Goal: Information Seeking & Learning: Check status

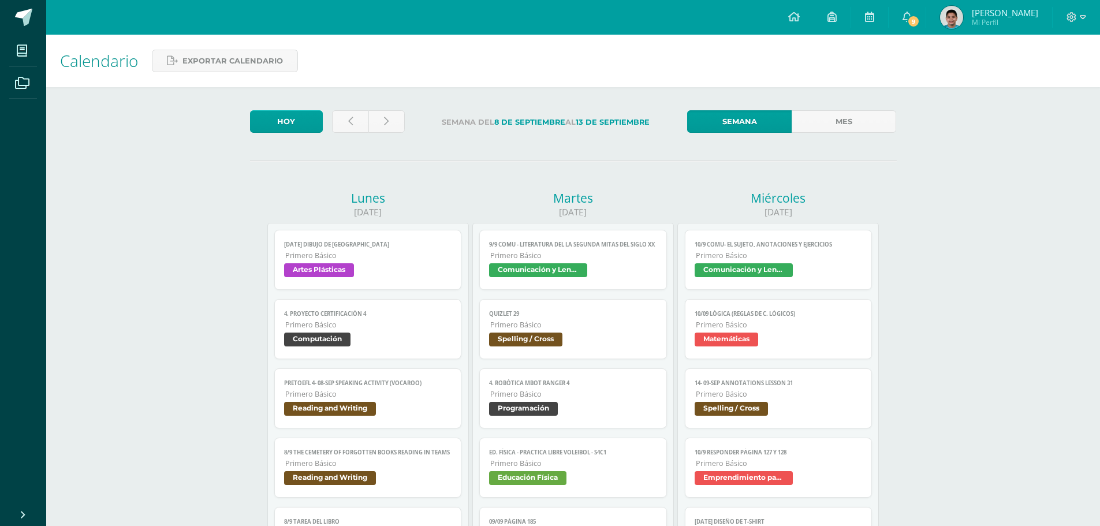
drag, startPoint x: 133, startPoint y: 297, endPoint x: 122, endPoint y: 298, distance: 10.4
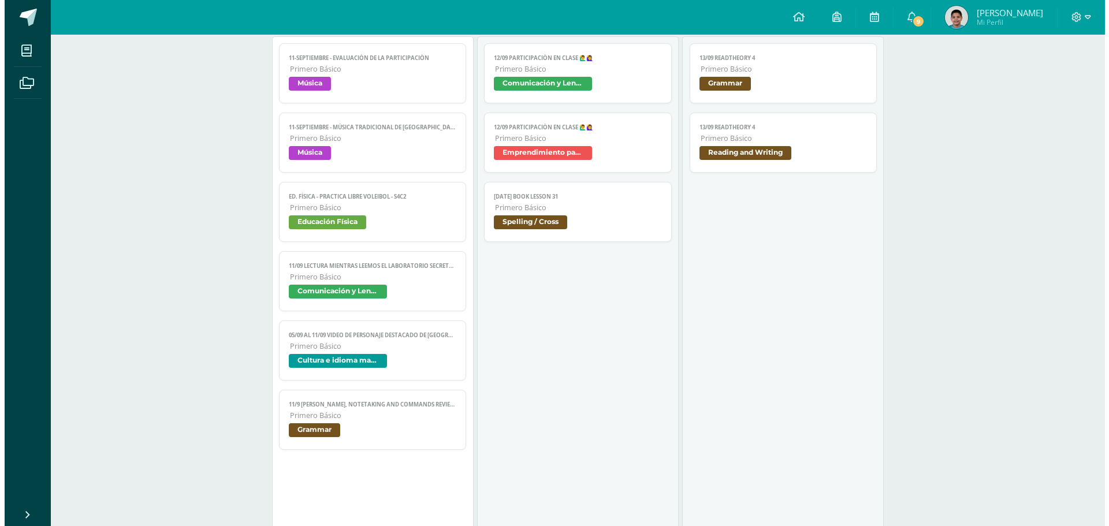
scroll to position [866, 0]
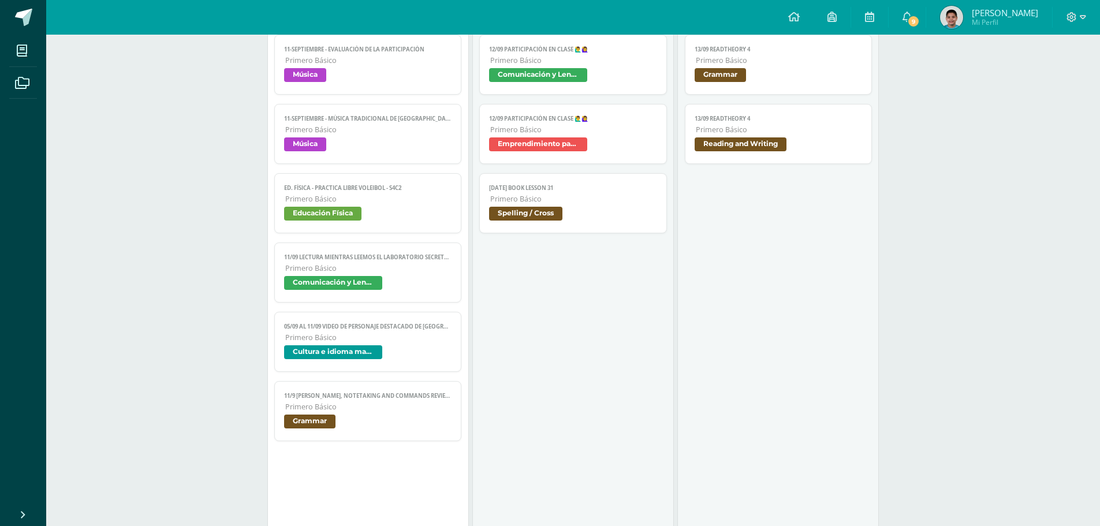
click at [397, 415] on span "Grammar" at bounding box center [368, 423] width 168 height 17
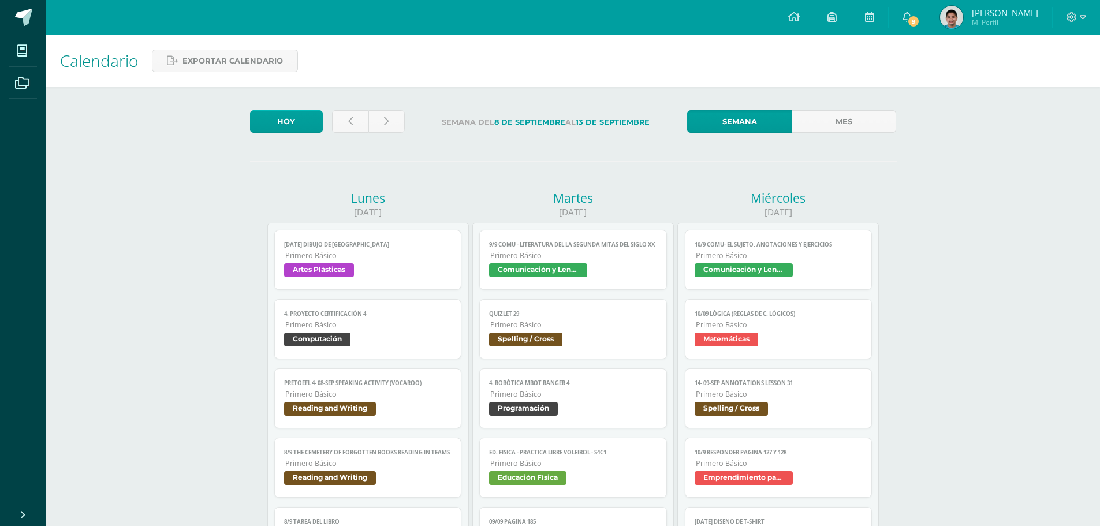
scroll to position [866, 0]
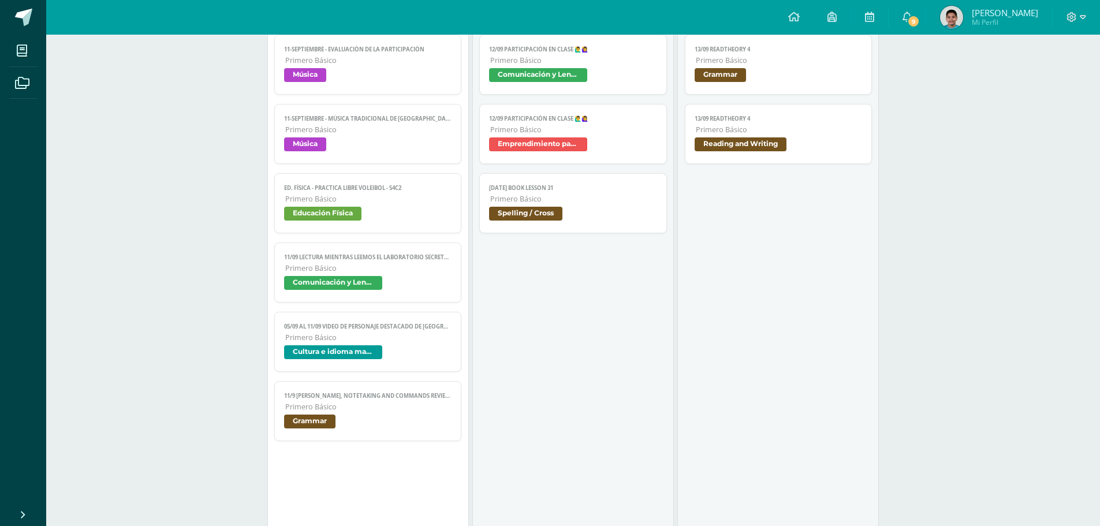
click at [938, 239] on div "Calendario Exportar calendario [DATE] Semana del [DATE] al [DATE] Semana Mes [D…" at bounding box center [573, 272] width 1054 height 2208
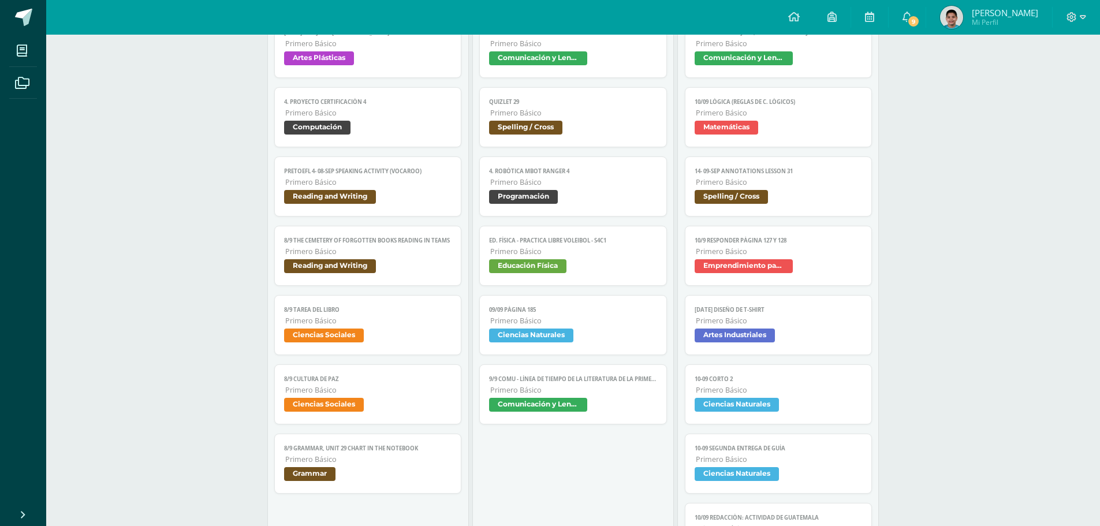
scroll to position [231, 0]
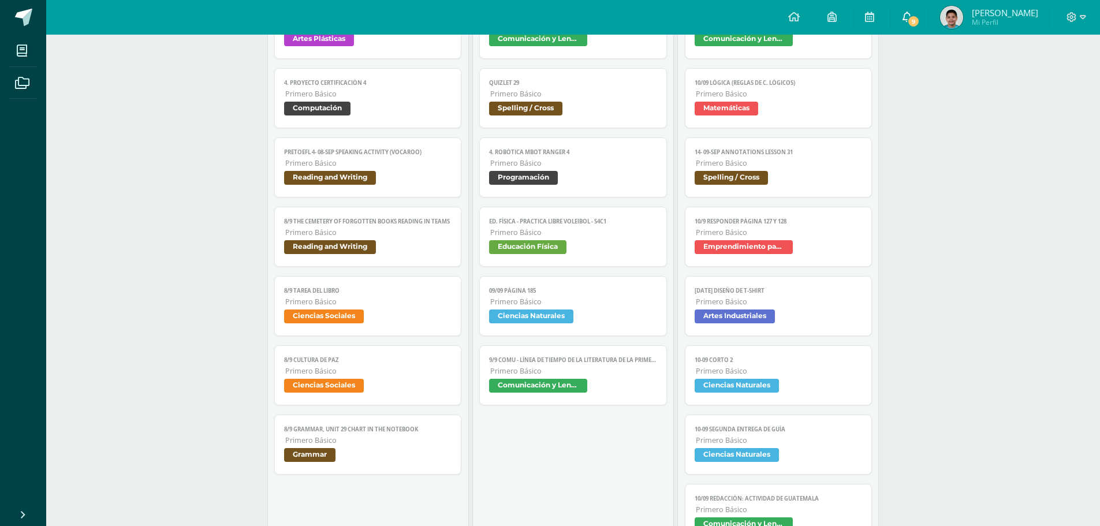
click at [920, 21] on span "9" at bounding box center [913, 21] width 13 height 13
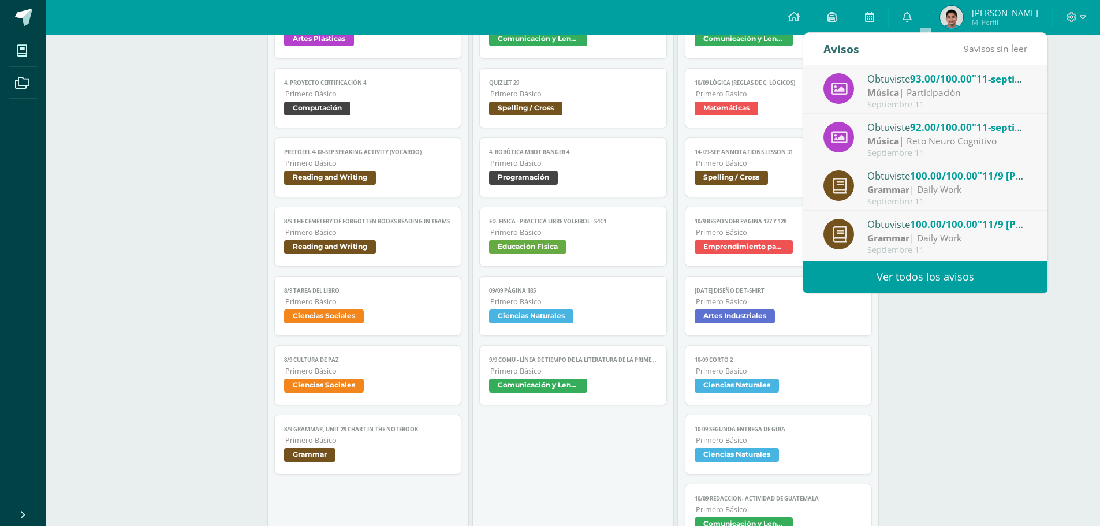
click at [955, 277] on link "Ver todos los avisos" at bounding box center [925, 277] width 244 height 32
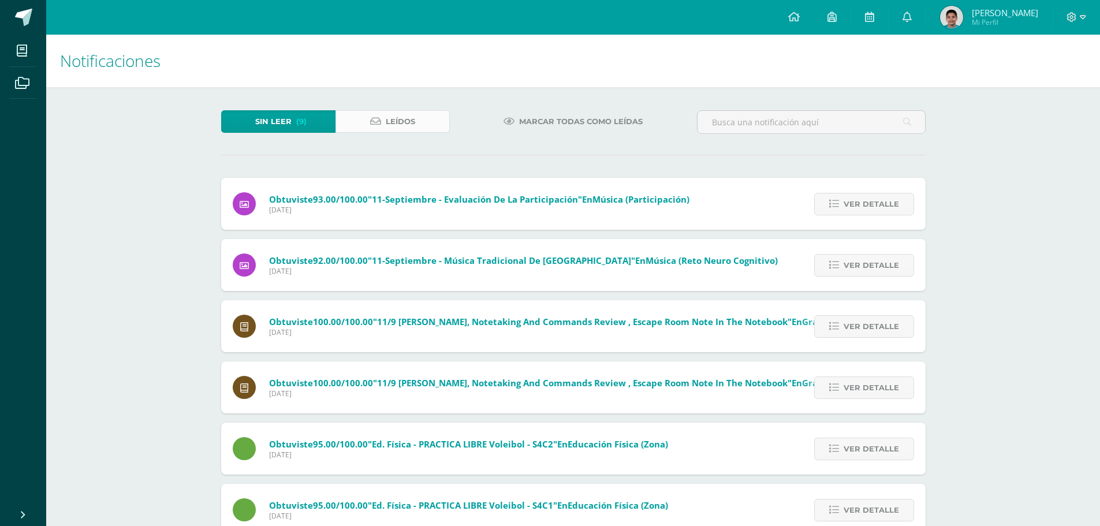
click at [397, 115] on span "Leídos" at bounding box center [400, 121] width 29 height 21
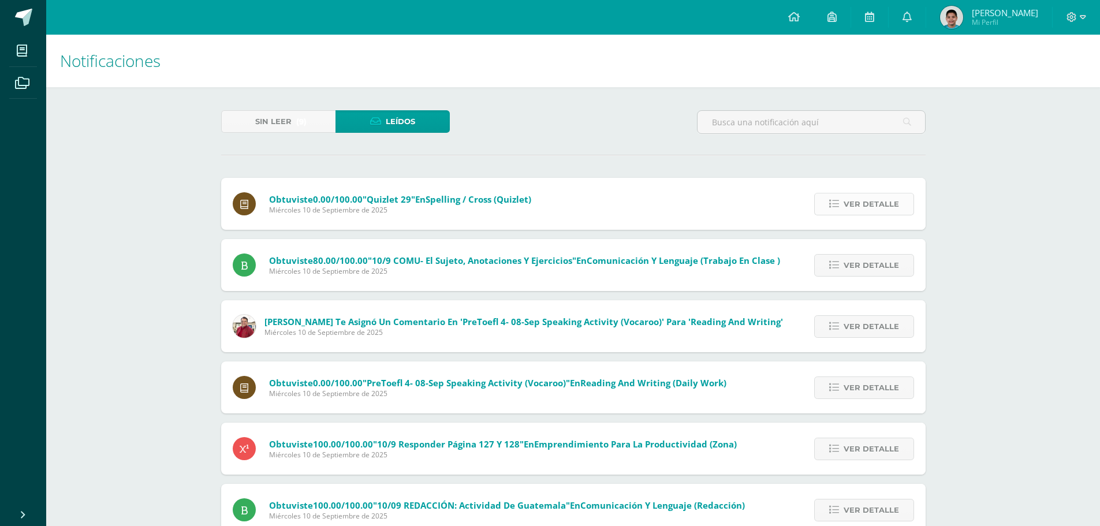
click at [889, 204] on span "Ver detalle" at bounding box center [871, 203] width 55 height 21
